Goal: Browse casually

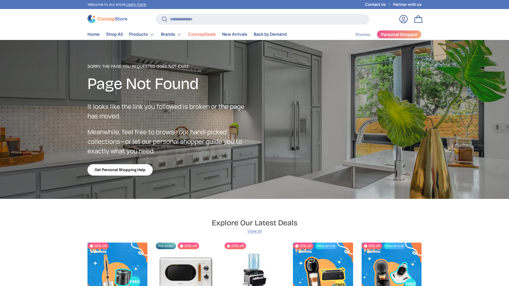
scroll to position [921, 2166]
